Goal: Information Seeking & Learning: Understand process/instructions

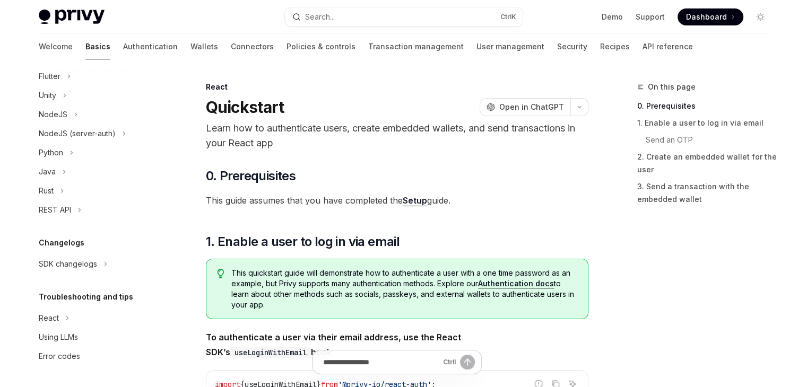
click at [692, 15] on span "Dashboard" at bounding box center [706, 17] width 41 height 11
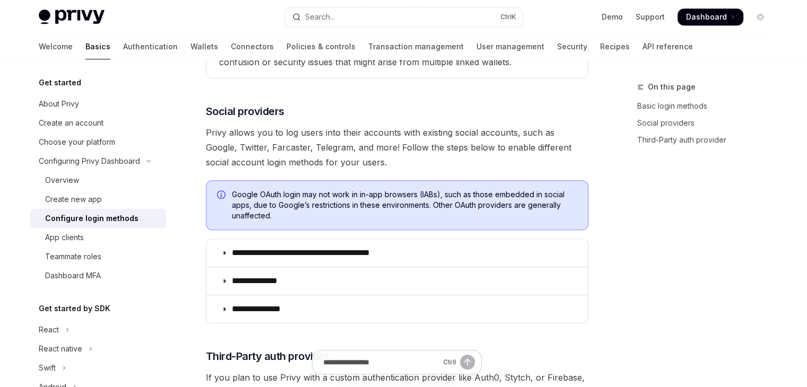
scroll to position [618, 0]
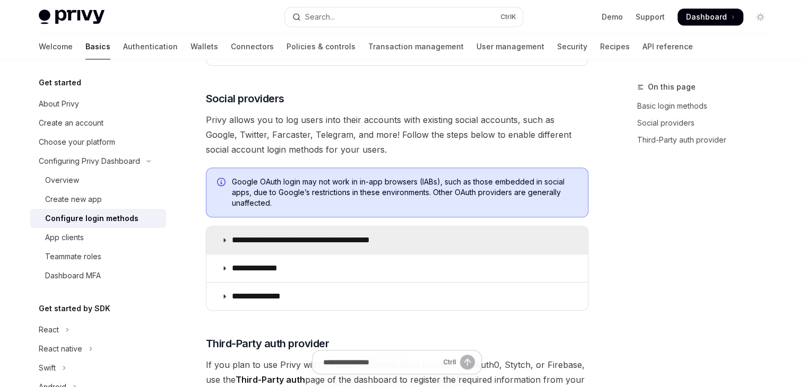
click at [224, 239] on icon at bounding box center [224, 240] width 6 height 6
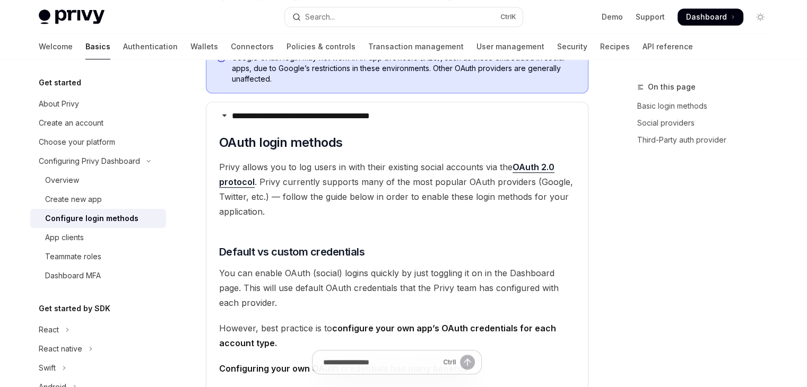
scroll to position [866, 0]
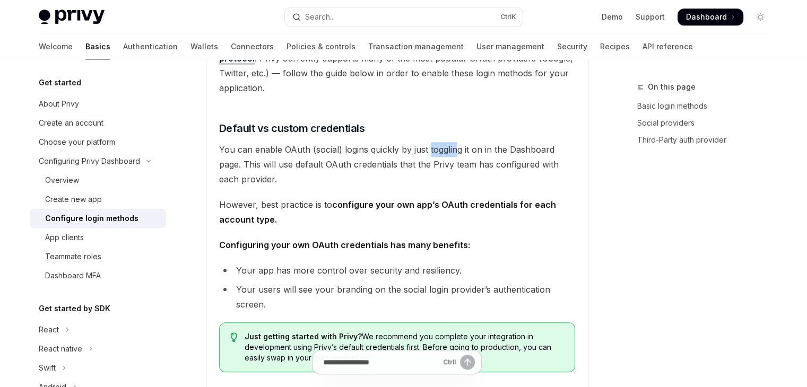
drag, startPoint x: 427, startPoint y: 146, endPoint x: 455, endPoint y: 146, distance: 27.0
click at [455, 146] on span "You can enable OAuth (social) logins quickly by just toggling it on in the Dash…" at bounding box center [397, 164] width 356 height 45
drag, startPoint x: 283, startPoint y: 164, endPoint x: 300, endPoint y: 163, distance: 16.5
click at [300, 163] on span "You can enable OAuth (social) logins quickly by just toggling it on in the Dash…" at bounding box center [397, 164] width 356 height 45
drag, startPoint x: 359, startPoint y: 164, endPoint x: 380, endPoint y: 164, distance: 21.2
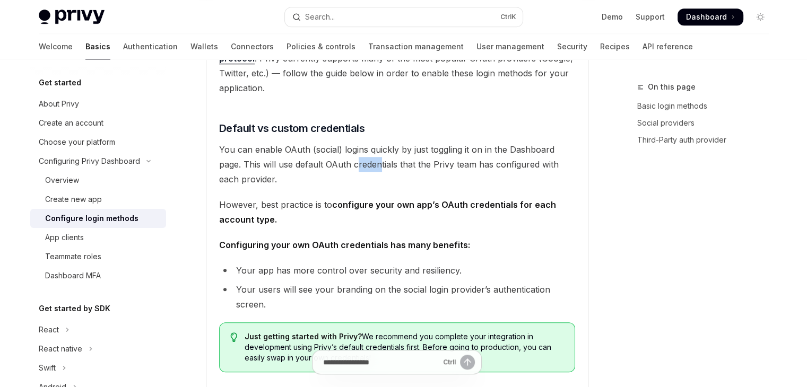
click at [380, 164] on span "You can enable OAuth (social) logins quickly by just toggling it on in the Dash…" at bounding box center [397, 164] width 356 height 45
drag, startPoint x: 336, startPoint y: 203, endPoint x: 354, endPoint y: 202, distance: 17.5
click at [354, 202] on strong "configure your own app’s OAuth credentials for each account type." at bounding box center [387, 211] width 337 height 25
drag, startPoint x: 272, startPoint y: 244, endPoint x: 286, endPoint y: 245, distance: 14.3
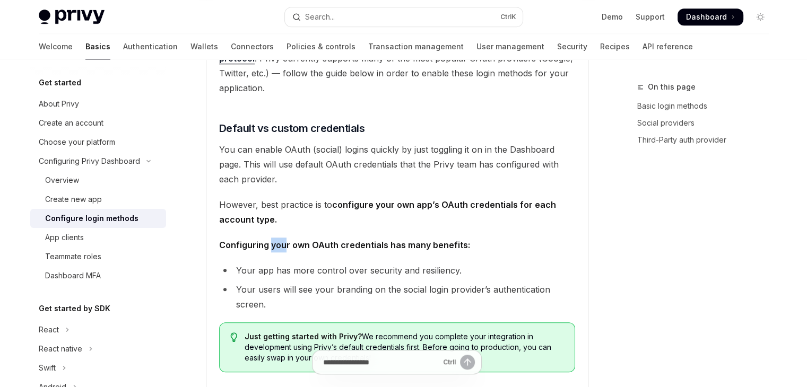
click at [286, 245] on strong "Configuring your own OAuth credentials has many benefits:" at bounding box center [344, 245] width 251 height 11
drag, startPoint x: 288, startPoint y: 269, endPoint x: 310, endPoint y: 268, distance: 21.8
click at [310, 268] on li "Your app has more control over security and resiliency." at bounding box center [397, 270] width 356 height 15
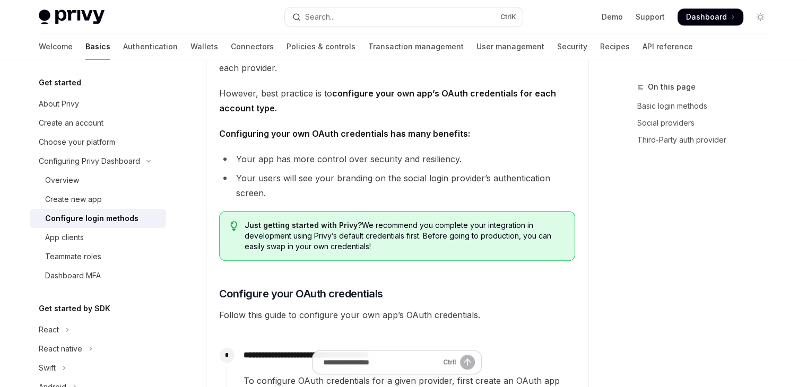
scroll to position [990, 0]
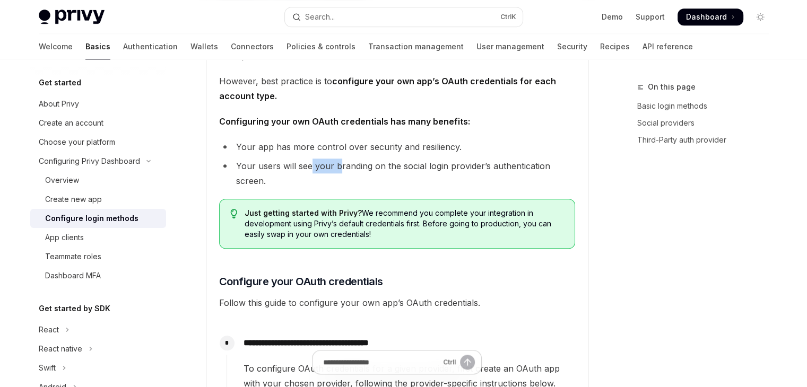
drag, startPoint x: 310, startPoint y: 164, endPoint x: 339, endPoint y: 164, distance: 29.7
click at [339, 164] on li "Your users will see your branding on the social login provider’s authentication…" at bounding box center [397, 174] width 356 height 30
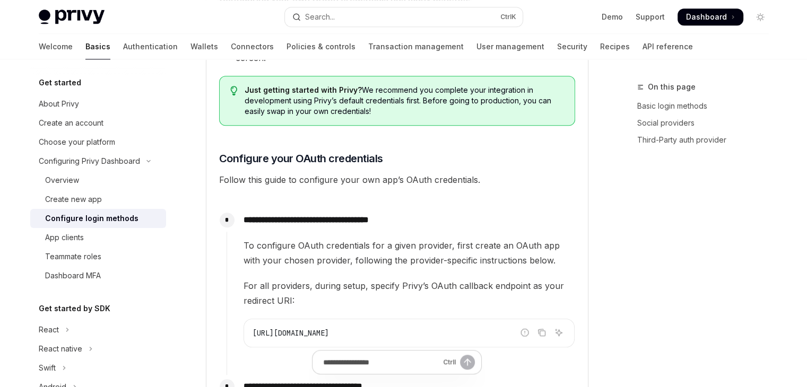
scroll to position [1114, 0]
click at [259, 179] on span "Follow this guide to configure your own app’s OAuth credentials." at bounding box center [397, 178] width 356 height 15
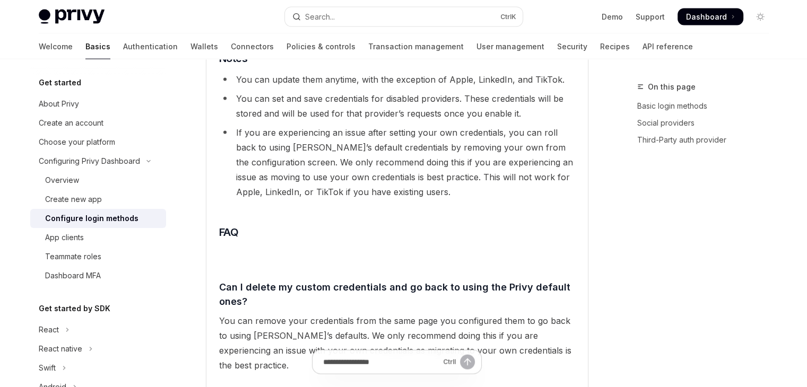
scroll to position [2228, 0]
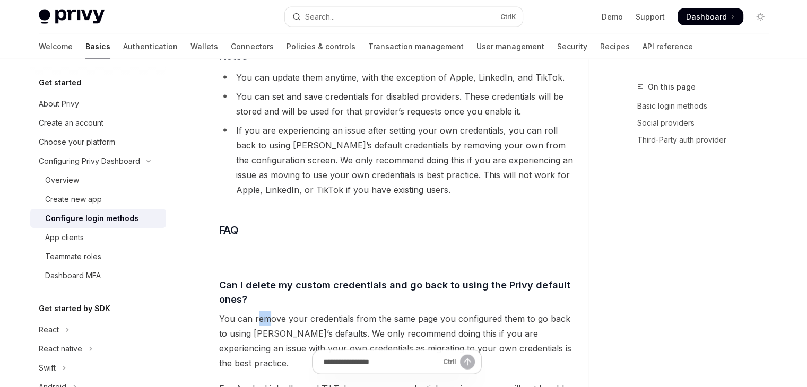
drag, startPoint x: 259, startPoint y: 286, endPoint x: 267, endPoint y: 286, distance: 8.5
click at [267, 311] on span "You can remove your credentials from the same page you configured them to go ba…" at bounding box center [397, 340] width 356 height 59
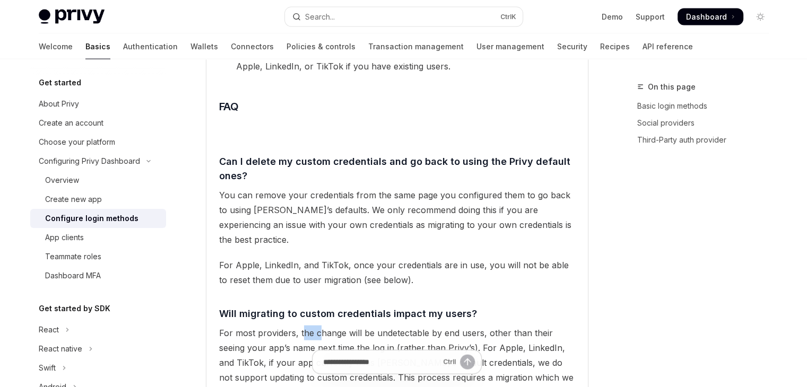
drag, startPoint x: 301, startPoint y: 287, endPoint x: 320, endPoint y: 286, distance: 19.7
click at [320, 326] on span "For most providers, the change will be undetectable by end users, other than th…" at bounding box center [397, 363] width 356 height 74
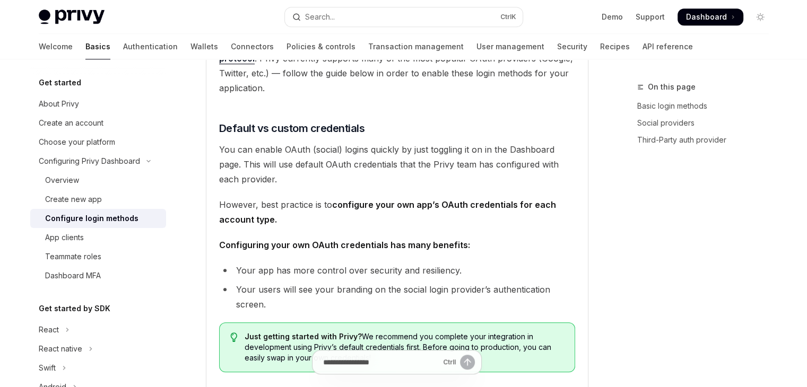
scroll to position [990, 0]
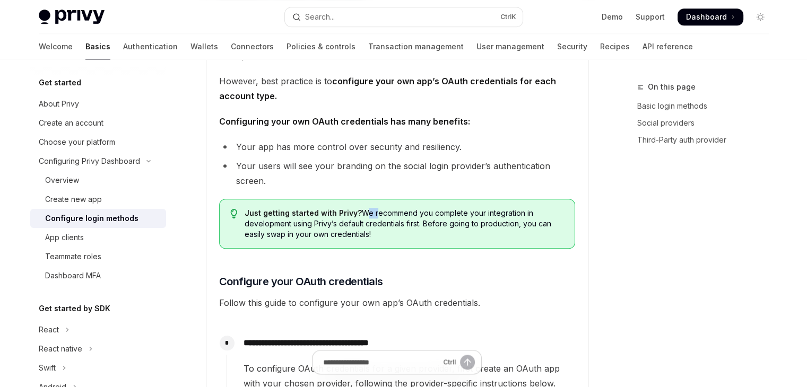
drag, startPoint x: 361, startPoint y: 211, endPoint x: 372, endPoint y: 211, distance: 11.2
click at [372, 211] on span "Just getting started with Privy? We recommend you complete your integration in …" at bounding box center [403, 224] width 319 height 32
drag, startPoint x: 316, startPoint y: 223, endPoint x: 324, endPoint y: 223, distance: 8.0
click at [324, 223] on span "Just getting started with Privy? We recommend you complete your integration in …" at bounding box center [403, 224] width 319 height 32
drag, startPoint x: 423, startPoint y: 219, endPoint x: 430, endPoint y: 219, distance: 6.9
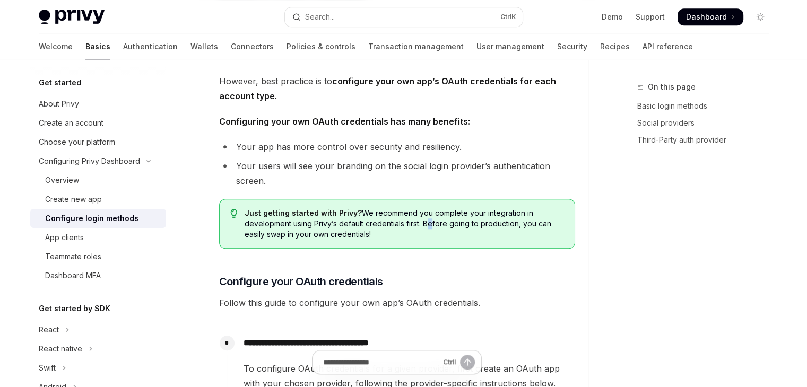
click at [430, 219] on span "Just getting started with Privy? We recommend you complete your integration in …" at bounding box center [403, 224] width 319 height 32
click at [333, 235] on span "Just getting started with Privy? We recommend you complete your integration in …" at bounding box center [403, 224] width 319 height 32
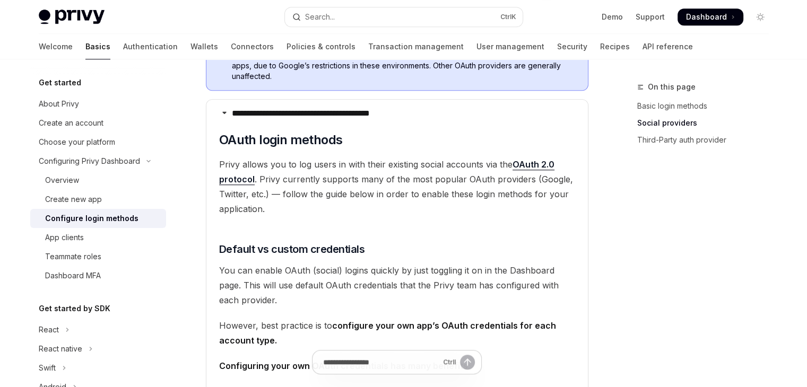
scroll to position [743, 0]
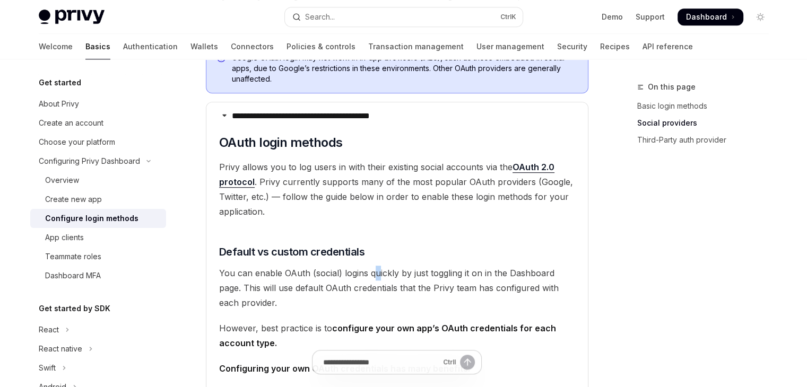
drag, startPoint x: 372, startPoint y: 272, endPoint x: 378, endPoint y: 269, distance: 6.2
click at [378, 269] on span "You can enable OAuth (social) logins quickly by just toggling it on in the Dash…" at bounding box center [397, 288] width 356 height 45
drag, startPoint x: 401, startPoint y: 270, endPoint x: 411, endPoint y: 266, distance: 10.7
click at [411, 266] on span "You can enable OAuth (social) logins quickly by just toggling it on in the Dash…" at bounding box center [397, 288] width 356 height 45
drag, startPoint x: 329, startPoint y: 289, endPoint x: 352, endPoint y: 286, distance: 23.0
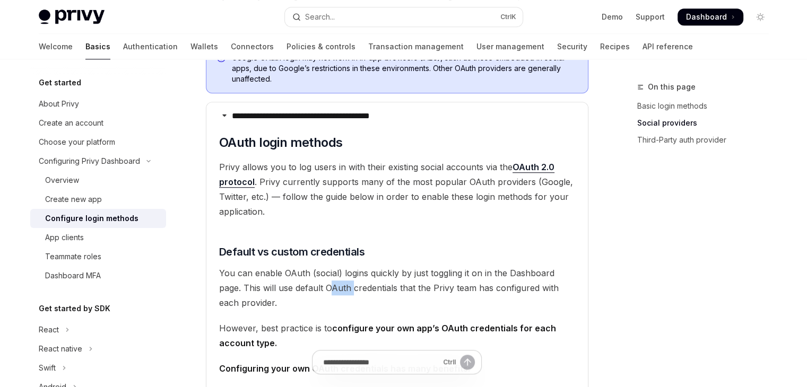
click at [352, 286] on span "You can enable OAuth (social) logins quickly by just toggling it on in the Dash…" at bounding box center [397, 288] width 356 height 45
click at [395, 291] on span "You can enable OAuth (social) logins quickly by just toggling it on in the Dash…" at bounding box center [397, 288] width 356 height 45
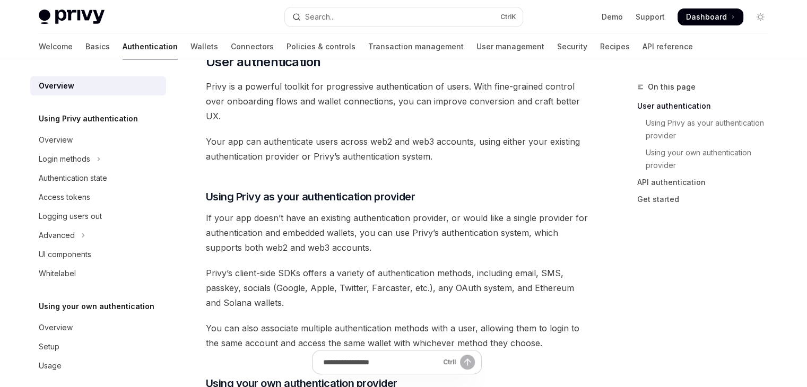
scroll to position [364, 0]
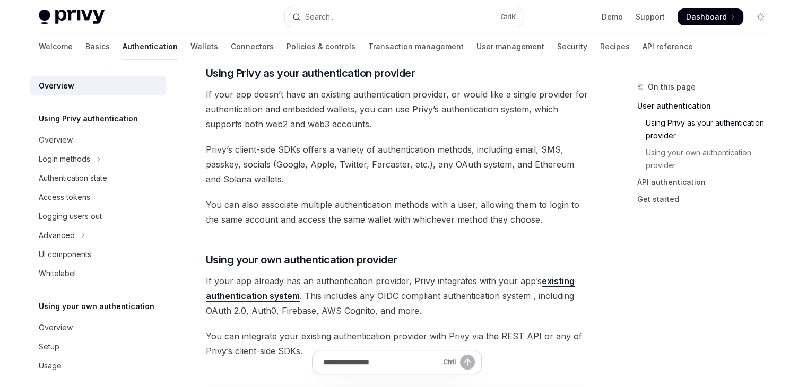
click at [286, 185] on span "Privy’s client-side SDKs offers a variety of authentication methods, including …" at bounding box center [397, 164] width 382 height 45
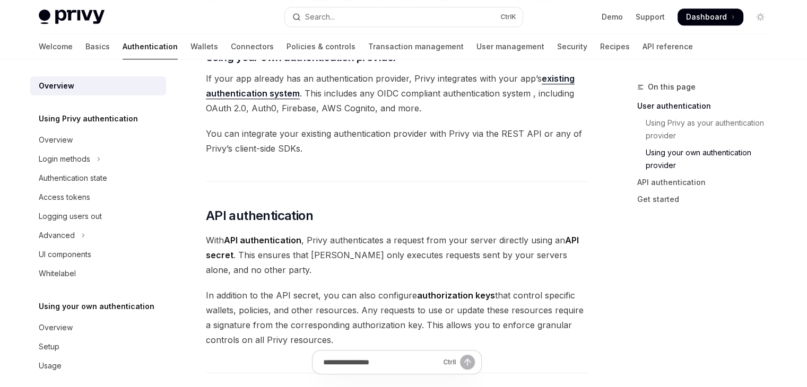
scroll to position [612, 0]
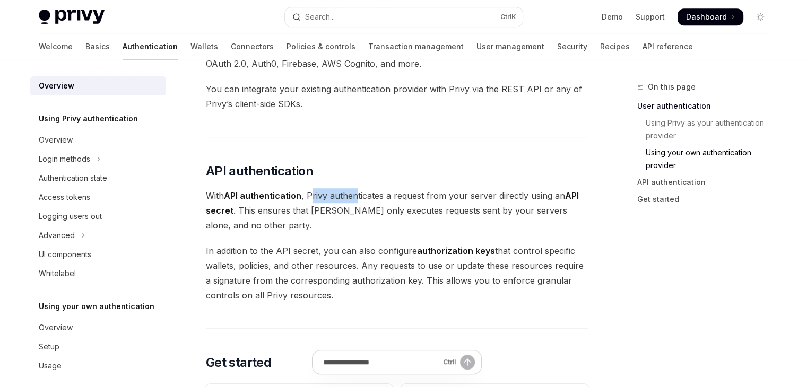
drag, startPoint x: 313, startPoint y: 199, endPoint x: 357, endPoint y: 199, distance: 44.0
click at [357, 199] on span "With API authentication , Privy authenticates a request from your server direct…" at bounding box center [397, 210] width 382 height 45
click at [304, 229] on span "With API authentication , Privy authenticates a request from your server direct…" at bounding box center [397, 210] width 382 height 45
drag, startPoint x: 352, startPoint y: 212, endPoint x: 386, endPoint y: 208, distance: 34.1
click at [386, 208] on span "With API authentication , Privy authenticates a request from your server direct…" at bounding box center [397, 210] width 382 height 45
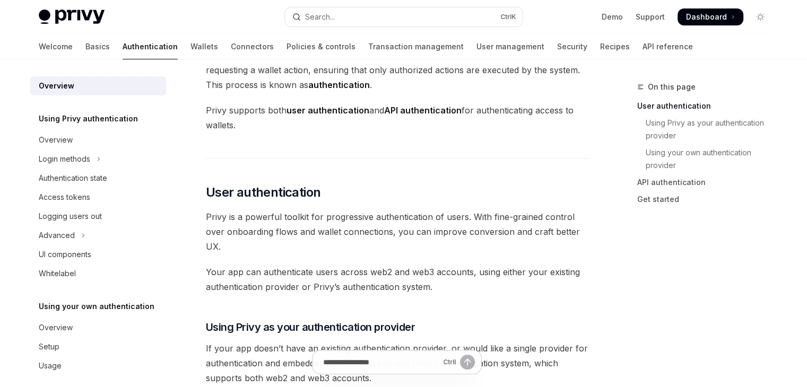
scroll to position [124, 0]
